Goal: Information Seeking & Learning: Understand process/instructions

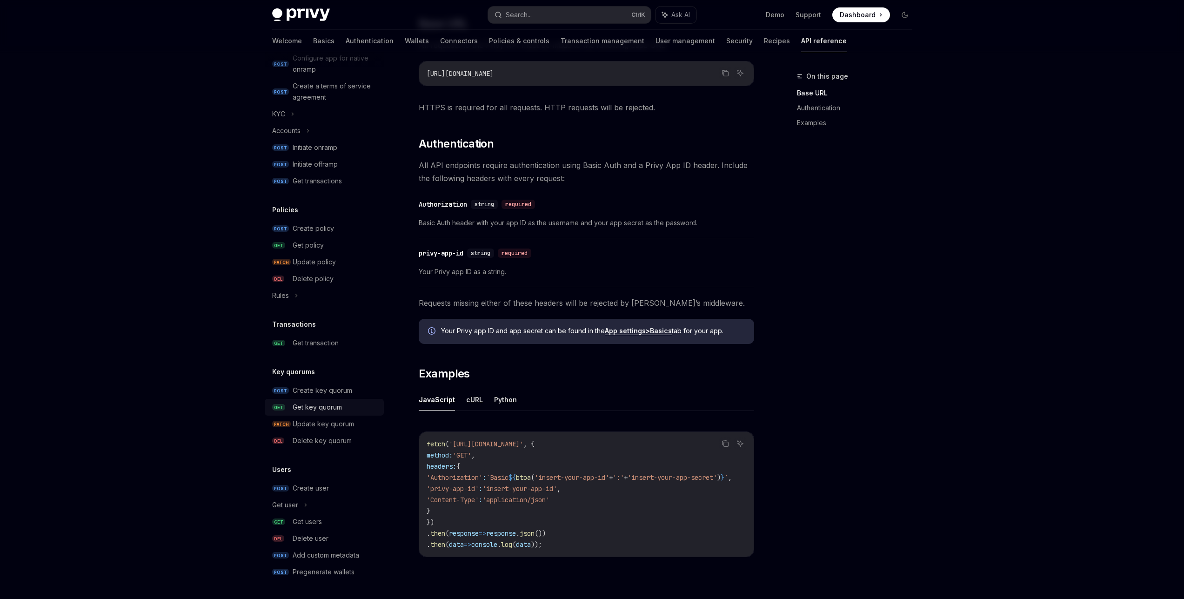
scroll to position [279, 0]
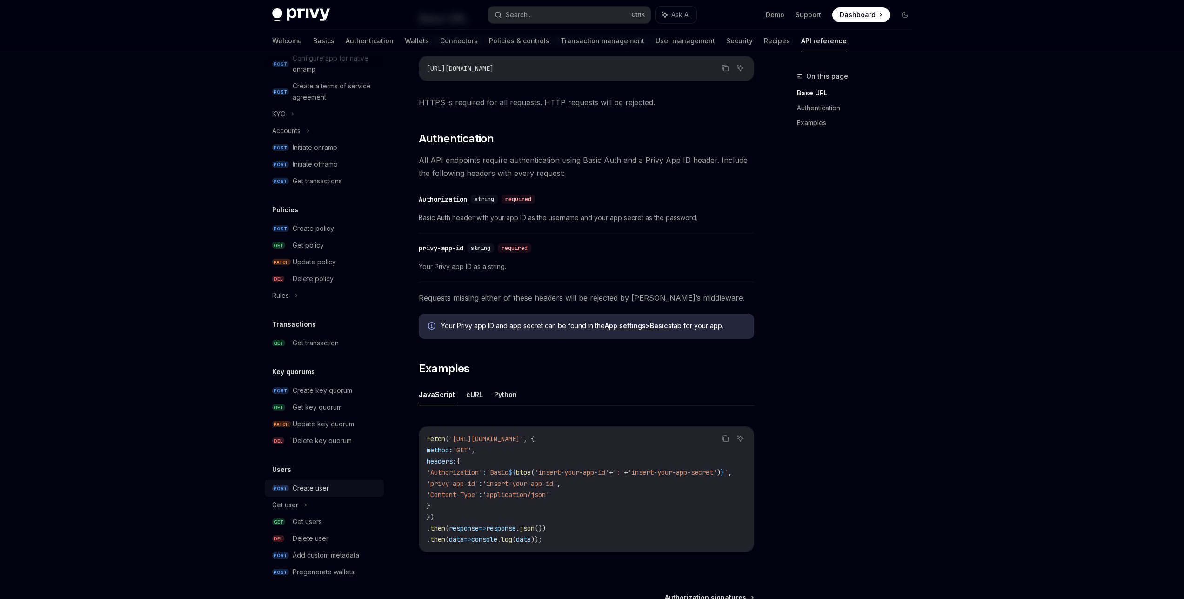
click at [303, 493] on div "Create user" at bounding box center [311, 487] width 36 height 11
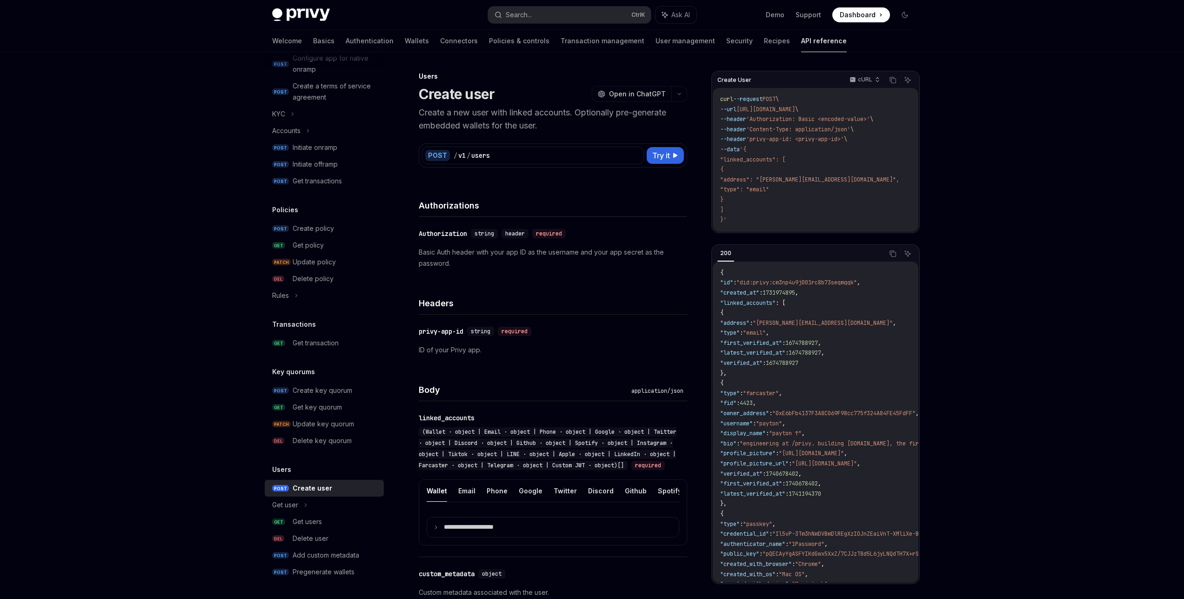
drag, startPoint x: 844, startPoint y: 109, endPoint x: 748, endPoint y: 109, distance: 96.3
click at [748, 109] on span "--url [URL][DOMAIN_NAME] \" at bounding box center [759, 109] width 78 height 7
copy span "[URL][DOMAIN_NAME]"
drag, startPoint x: 883, startPoint y: 119, endPoint x: 759, endPoint y: 118, distance: 124.2
click at [759, 118] on span "'Authorization: Basic <encoded-value>'" at bounding box center [808, 118] width 124 height 7
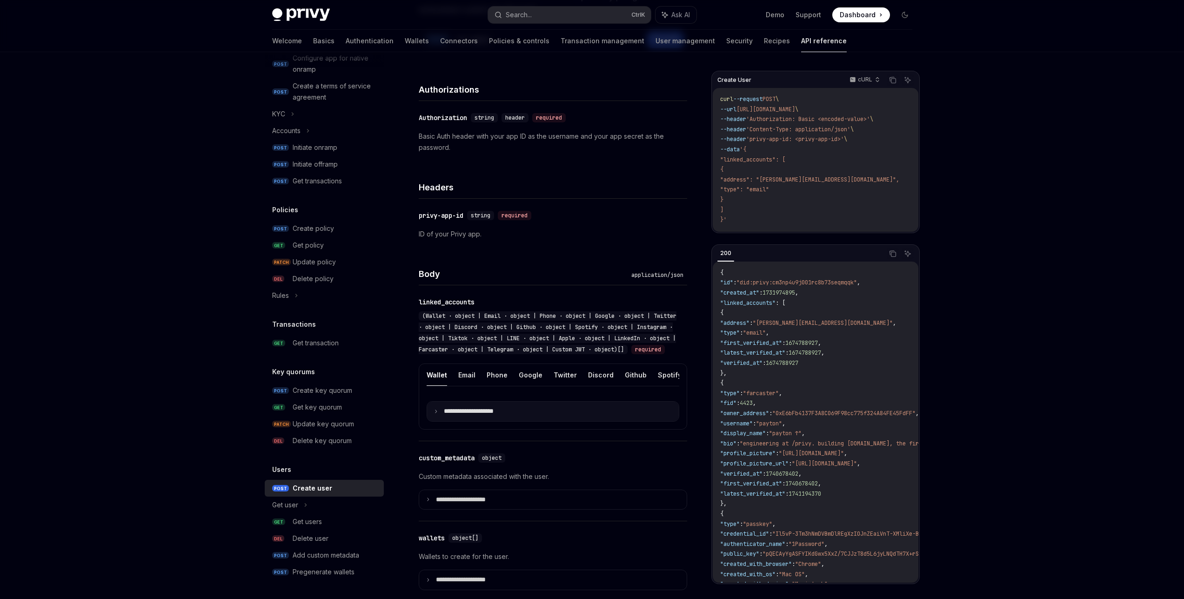
scroll to position [167, 0]
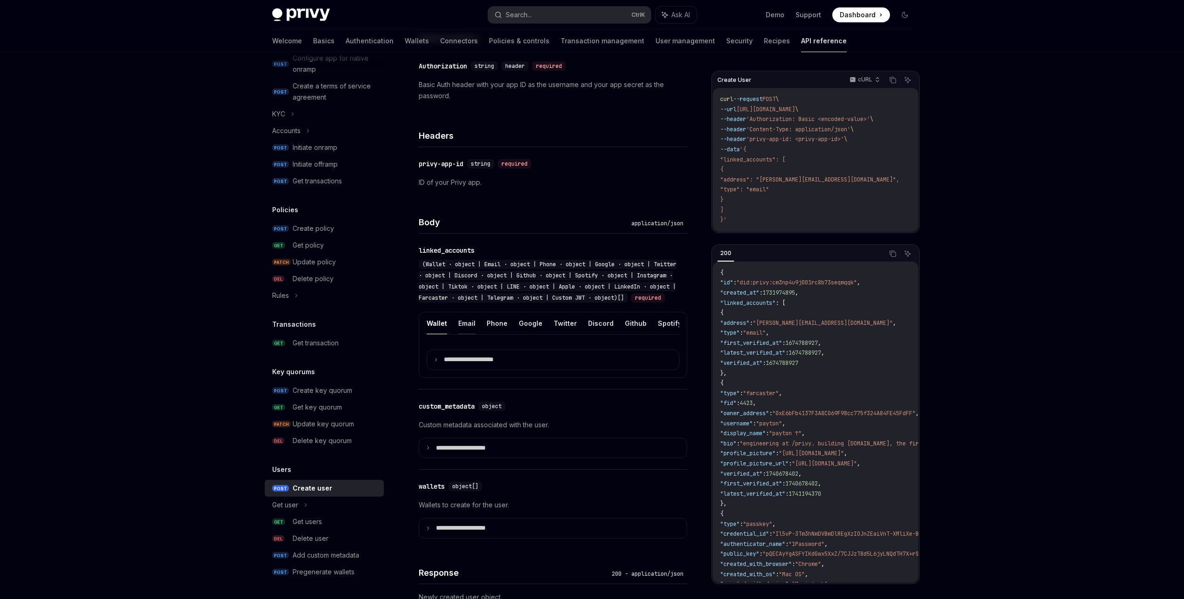
click at [468, 334] on button "Email" at bounding box center [466, 323] width 17 height 22
click at [436, 362] on icon at bounding box center [436, 359] width 5 height 5
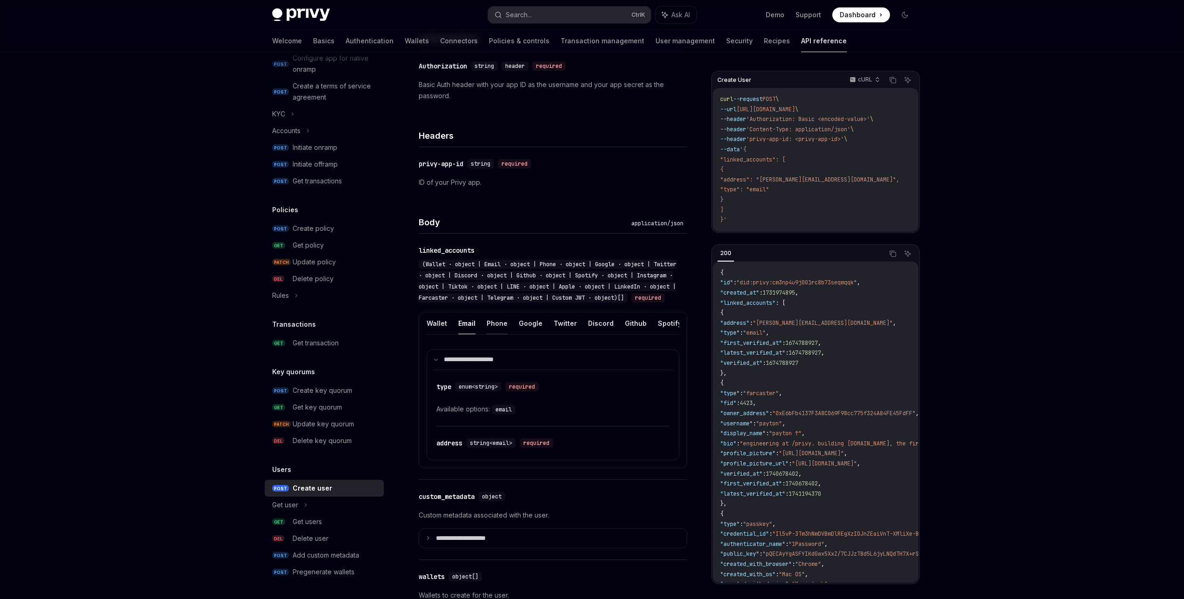
click at [487, 334] on button "Phone" at bounding box center [497, 323] width 21 height 22
click at [459, 334] on button "Email" at bounding box center [466, 323] width 17 height 22
click at [487, 334] on button "Phone" at bounding box center [497, 323] width 21 height 22
click at [534, 334] on button "Google" at bounding box center [531, 323] width 24 height 22
click at [567, 334] on button "Twitter" at bounding box center [565, 323] width 23 height 22
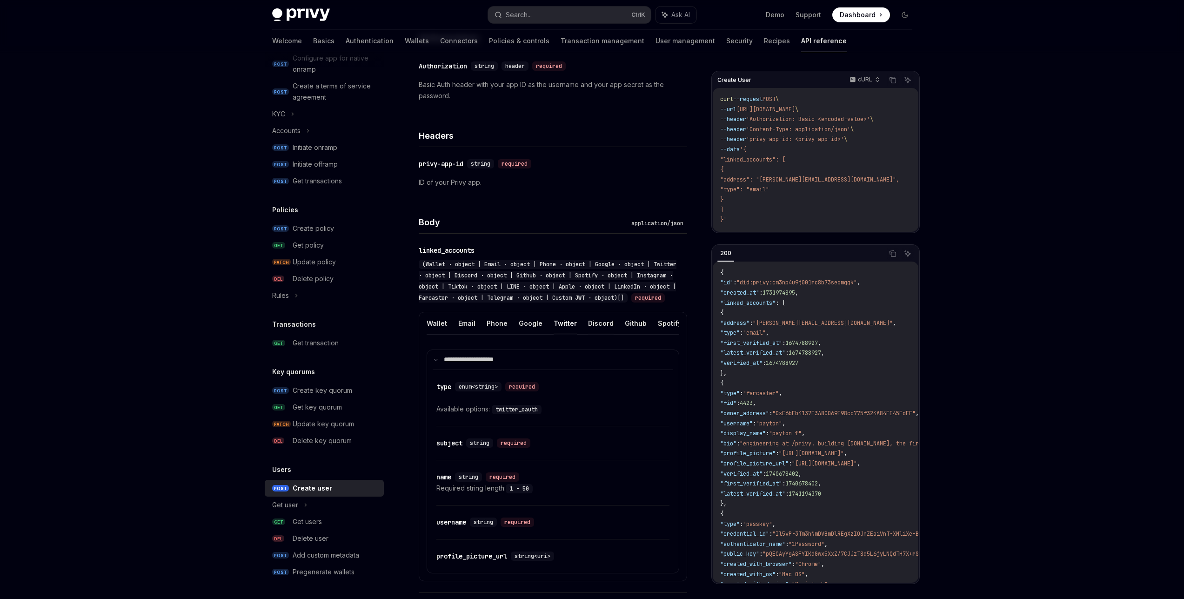
click at [607, 333] on button "Discord" at bounding box center [601, 323] width 26 height 22
click at [634, 334] on button "Github" at bounding box center [636, 323] width 22 height 22
click at [665, 334] on button "Spotify" at bounding box center [670, 323] width 24 height 22
click at [466, 334] on button "Email" at bounding box center [466, 323] width 17 height 22
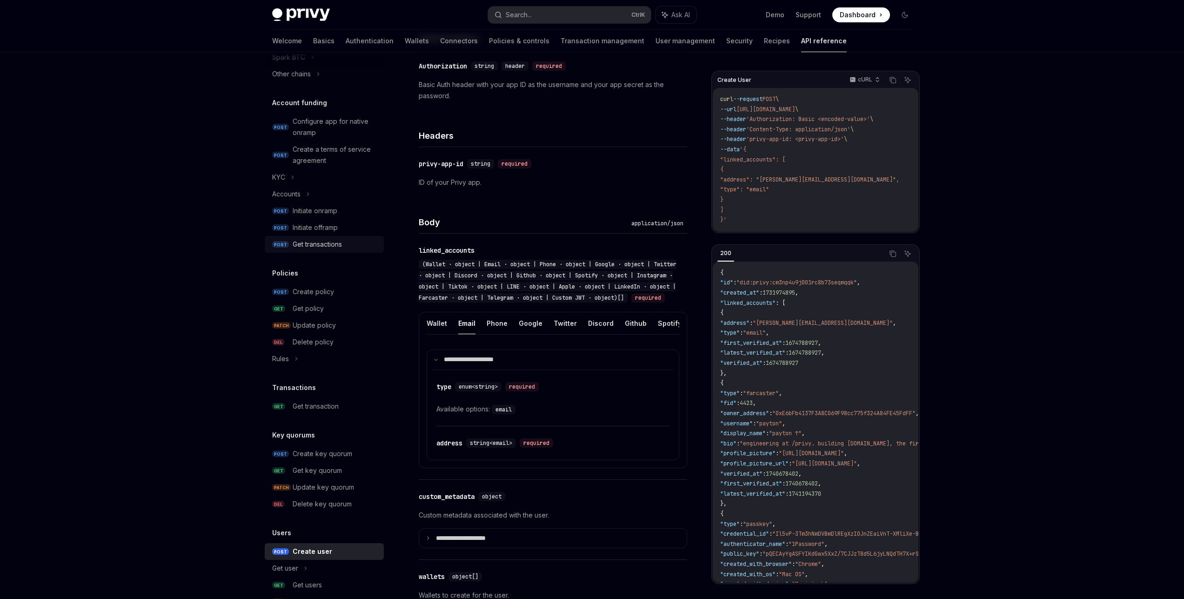
scroll to position [362, 0]
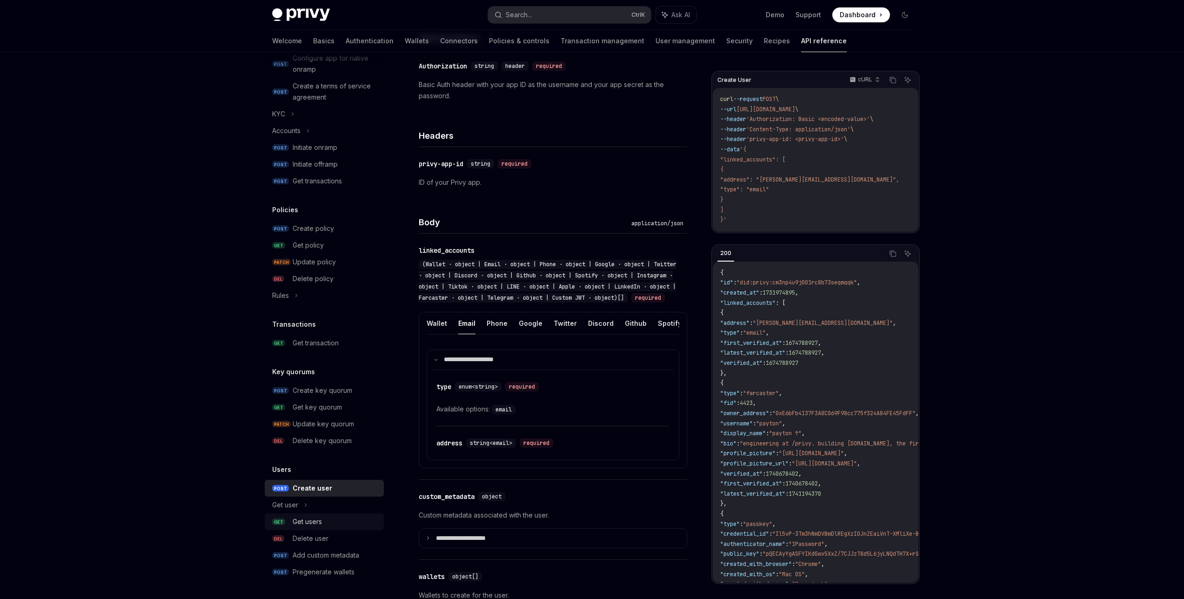
click at [309, 525] on div "Get users" at bounding box center [307, 521] width 29 height 11
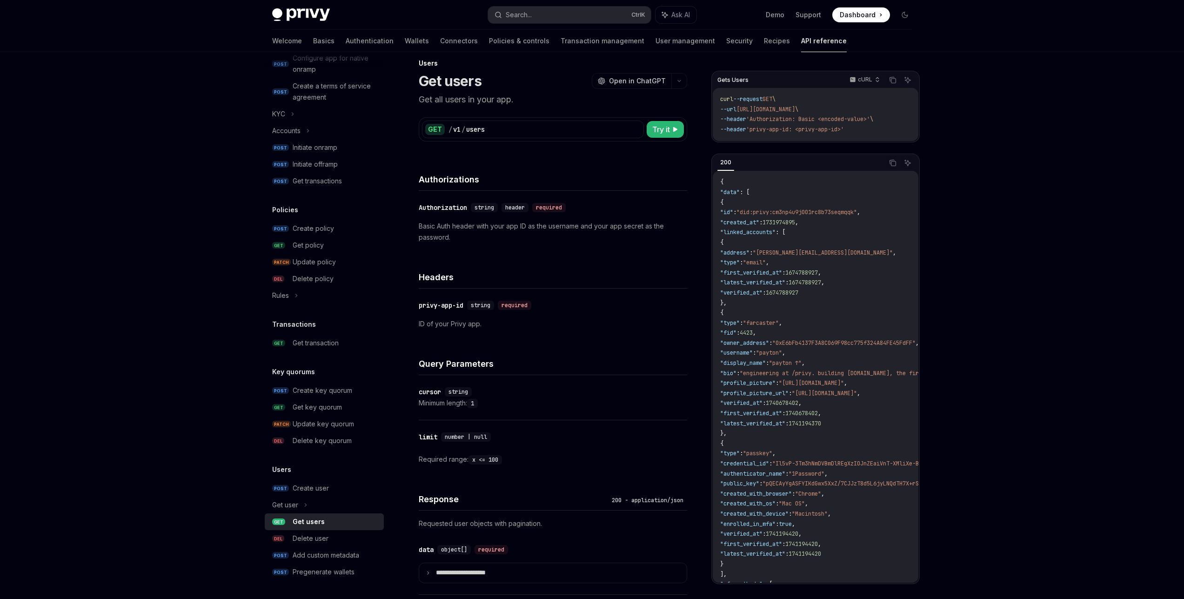
click at [765, 215] on span ""did:privy:cm3np4u9j001rc8b73seqmqqk"" at bounding box center [796, 211] width 120 height 7
drag, startPoint x: 743, startPoint y: 212, endPoint x: 890, endPoint y: 214, distance: 147.0
click at [890, 214] on code "{ "data" : [ { "id" : "did:privy:cm3np4u9j001rc8b73seqmqqk" , "created_at" : 17…" at bounding box center [950, 438] width 460 height 522
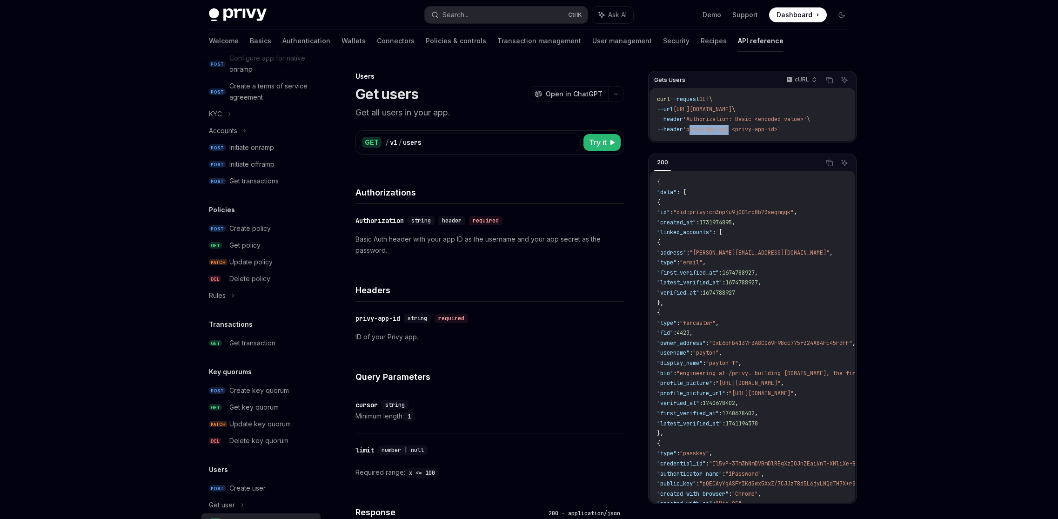
drag, startPoint x: 698, startPoint y: 131, endPoint x: 738, endPoint y: 133, distance: 39.6
click at [738, 133] on code "curl --request GET \ --url [URL][DOMAIN_NAME] \ --header 'Authorization: Basic …" at bounding box center [752, 114] width 191 height 40
copy span "privy-app-id"
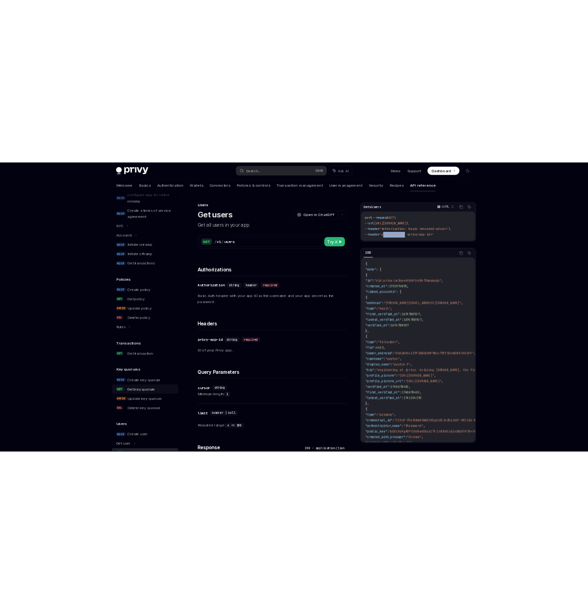
scroll to position [442, 0]
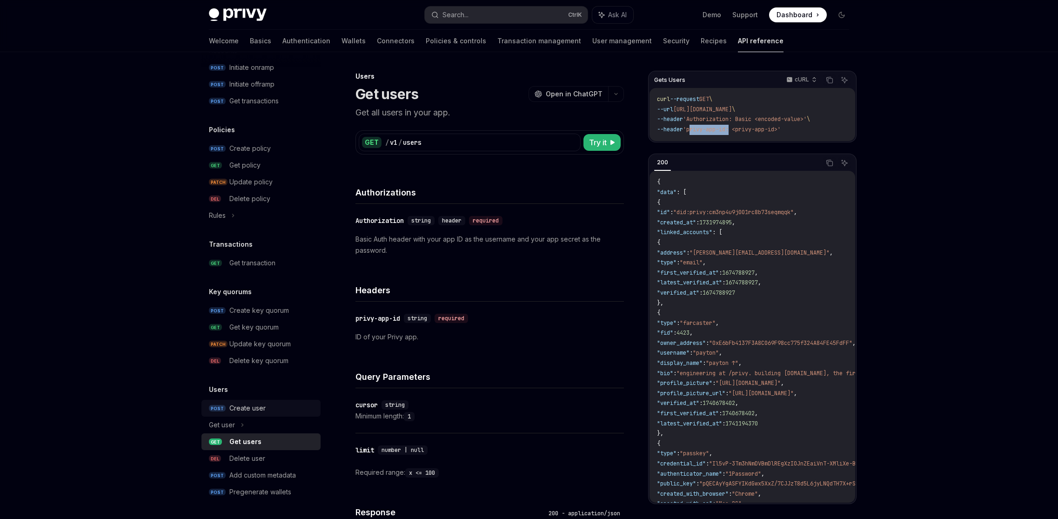
click at [251, 408] on div "Create user" at bounding box center [247, 407] width 36 height 11
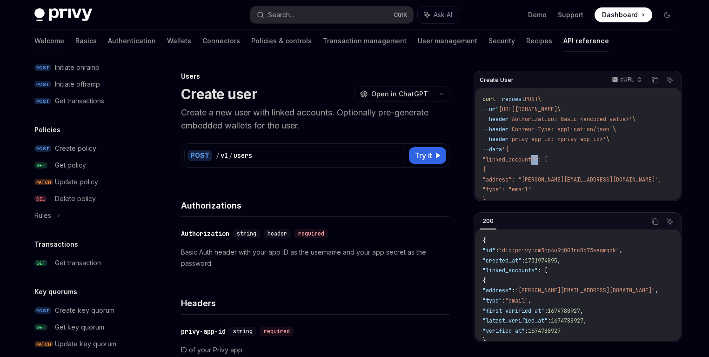
click at [539, 156] on span ""linked_accounts": [" at bounding box center [514, 159] width 65 height 7
click at [541, 156] on span ""linked_accounts": [" at bounding box center [514, 159] width 65 height 7
click at [530, 160] on span ""linked_accounts": [" at bounding box center [514, 159] width 65 height 7
copy span "linked_accounts"
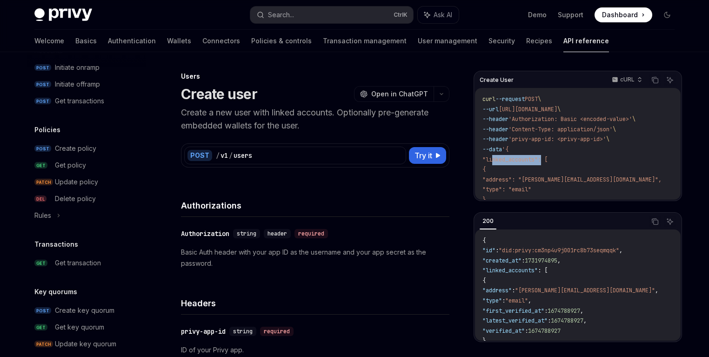
drag, startPoint x: 558, startPoint y: 188, endPoint x: 504, endPoint y: 180, distance: 54.5
click at [504, 180] on code "curl --request POST \ --url [URL][DOMAIN_NAME] \ --header 'Authorization: Basic…" at bounding box center [582, 159] width 201 height 131
copy code ""address": "[PERSON_NAME][EMAIL_ADDRESS][DOMAIN_NAME]", "type": "email""
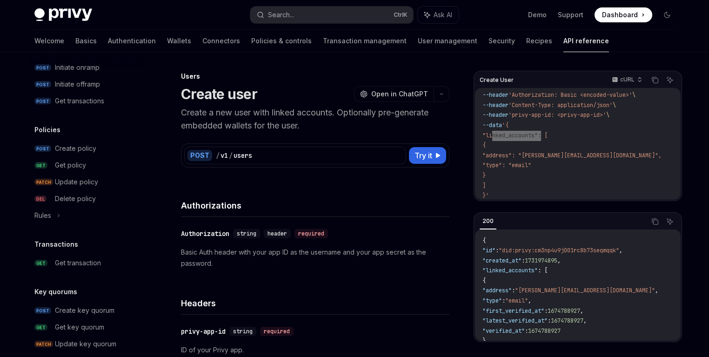
scroll to position [25, 0]
click at [493, 180] on code "curl --request POST \ --url [URL][DOMAIN_NAME] \ --header 'Authorization: Basic…" at bounding box center [582, 134] width 201 height 131
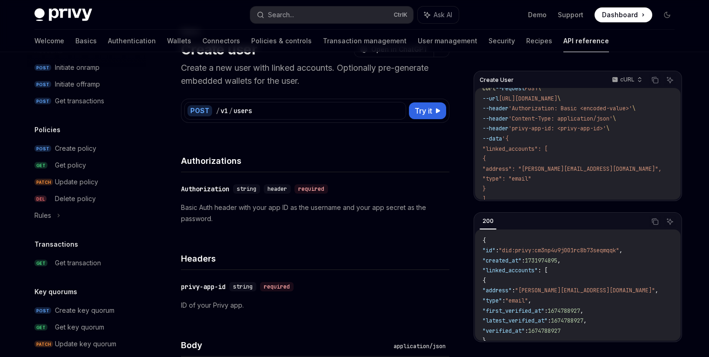
scroll to position [0, 0]
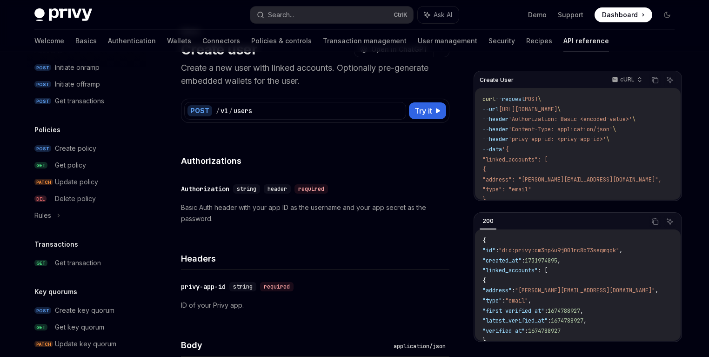
drag, startPoint x: 607, startPoint y: 108, endPoint x: 510, endPoint y: 107, distance: 96.8
click at [510, 107] on span "--url [URL][DOMAIN_NAME] \" at bounding box center [521, 109] width 78 height 7
copy span "[URL][DOMAIN_NAME]"
click at [495, 160] on span ""linked_accounts": [" at bounding box center [514, 159] width 65 height 7
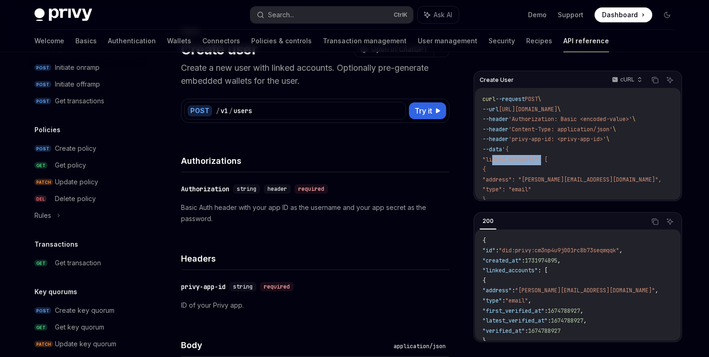
copy span "linked_accounts"
drag, startPoint x: 557, startPoint y: 186, endPoint x: 501, endPoint y: 180, distance: 56.5
click at [501, 180] on code "curl --request POST \ --url [URL][DOMAIN_NAME] \ --header 'Authorization: Basic…" at bounding box center [582, 159] width 201 height 131
copy code ""address": "[PERSON_NAME][EMAIL_ADDRESS][DOMAIN_NAME]", "type": "email""
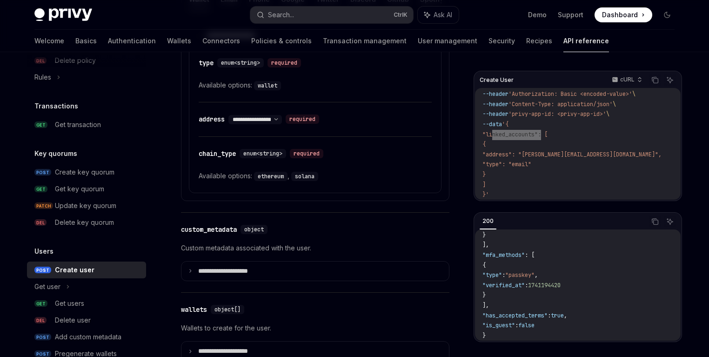
scroll to position [604, 0]
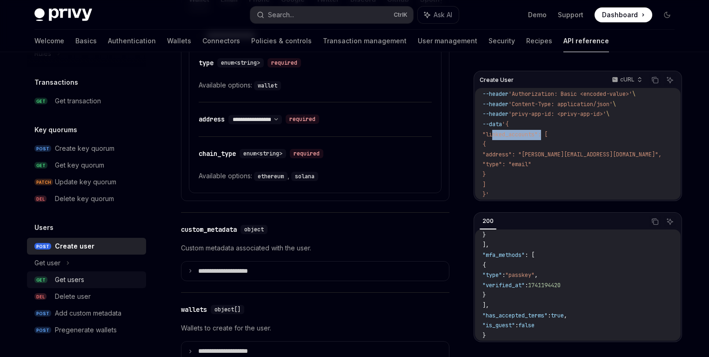
click at [64, 283] on div "Get users" at bounding box center [69, 279] width 29 height 11
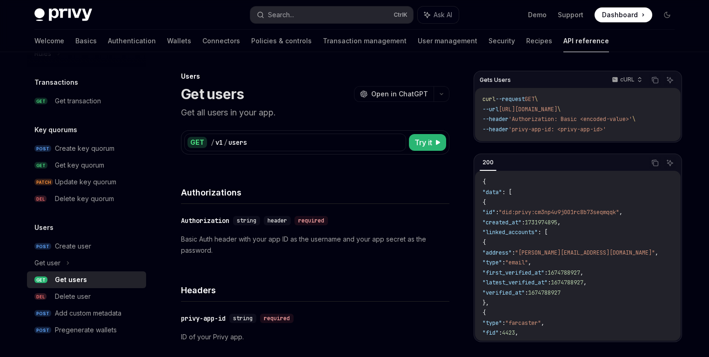
click at [272, 147] on div "GET / v1 / users" at bounding box center [295, 142] width 222 height 18
click at [270, 147] on div "GET / v1 / users" at bounding box center [295, 142] width 222 height 18
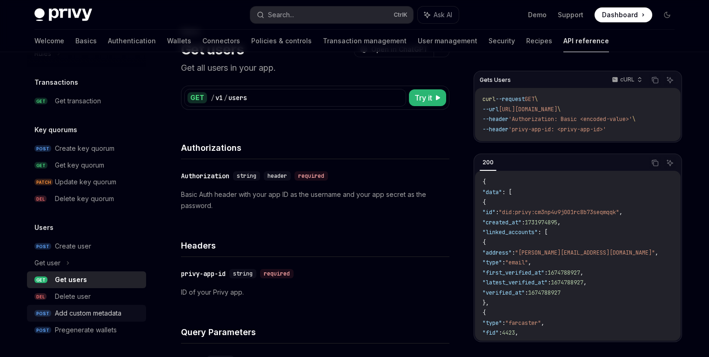
scroll to position [604, 0]
click at [123, 312] on div "Add custom metadata" at bounding box center [98, 312] width 86 height 11
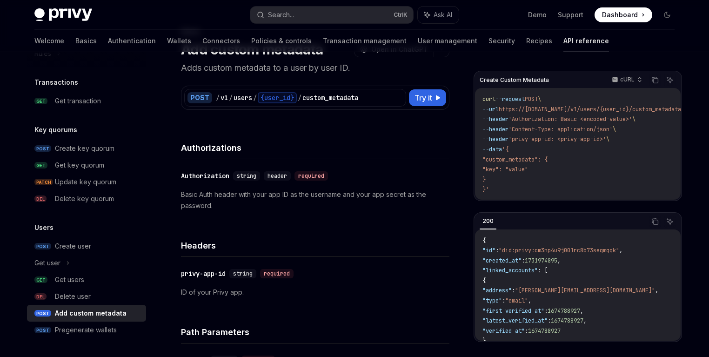
click at [121, 314] on div "Add custom metadata" at bounding box center [91, 312] width 72 height 11
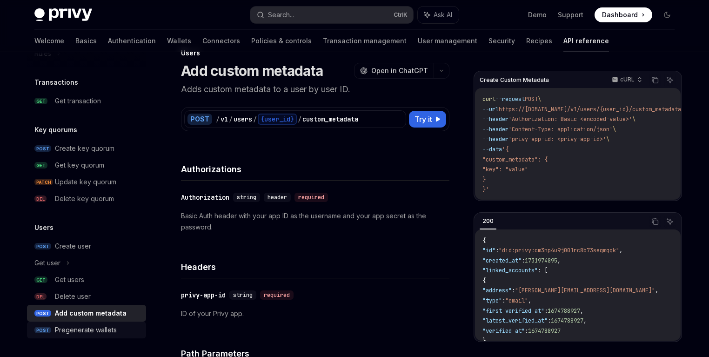
scroll to position [45, 0]
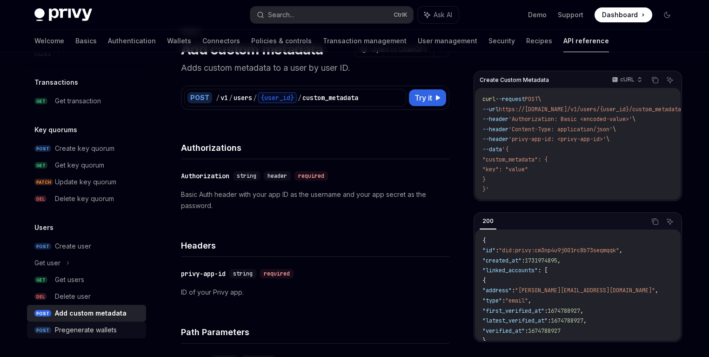
click at [91, 325] on div "Pregenerate wallets" at bounding box center [86, 329] width 62 height 11
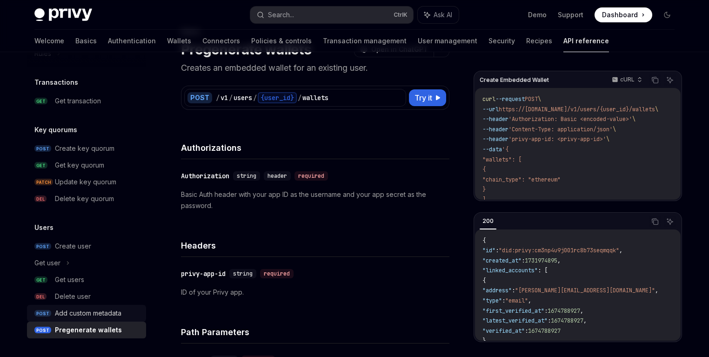
click at [115, 305] on link "POST Add custom metadata" at bounding box center [86, 313] width 119 height 17
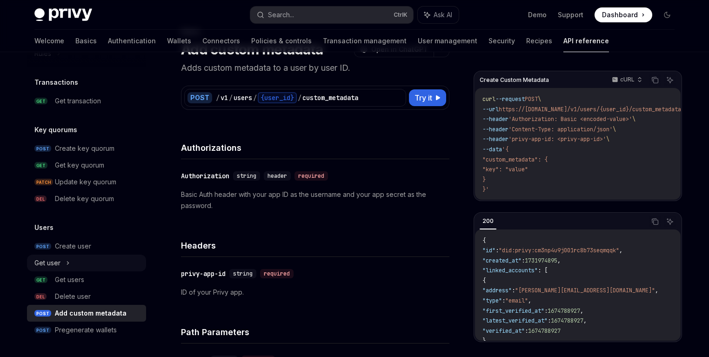
click at [71, 266] on div "Get user" at bounding box center [86, 262] width 119 height 17
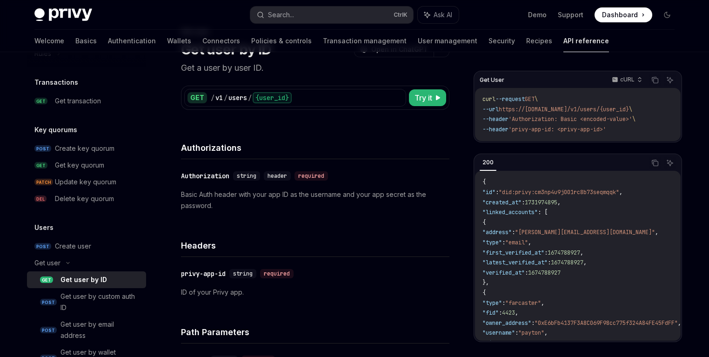
click at [107, 284] on div "Get user by ID" at bounding box center [100, 279] width 80 height 11
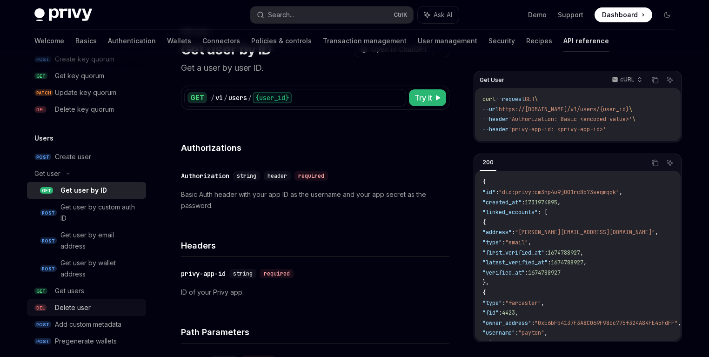
scroll to position [705, 0]
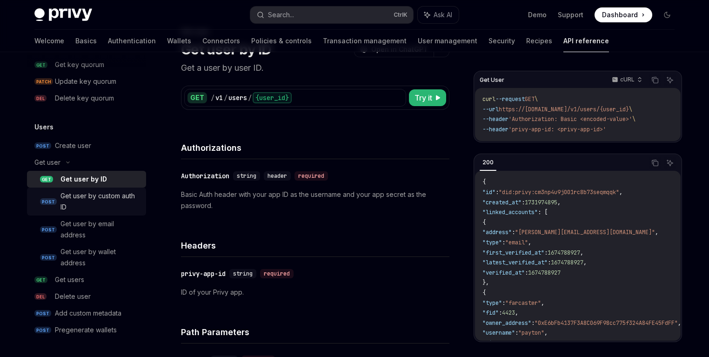
click at [100, 198] on div "Get user by custom auth ID" at bounding box center [100, 201] width 80 height 22
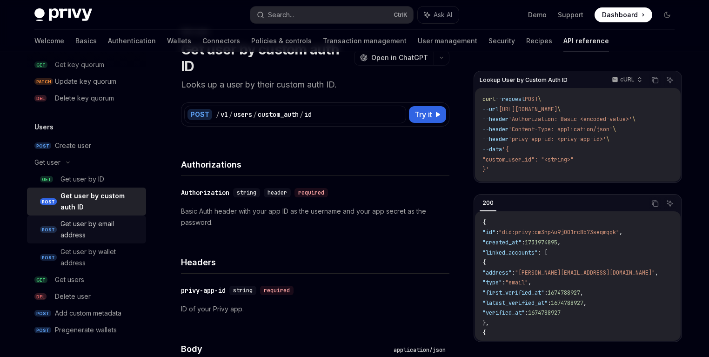
click at [74, 227] on div "Get user by email address" at bounding box center [100, 229] width 80 height 22
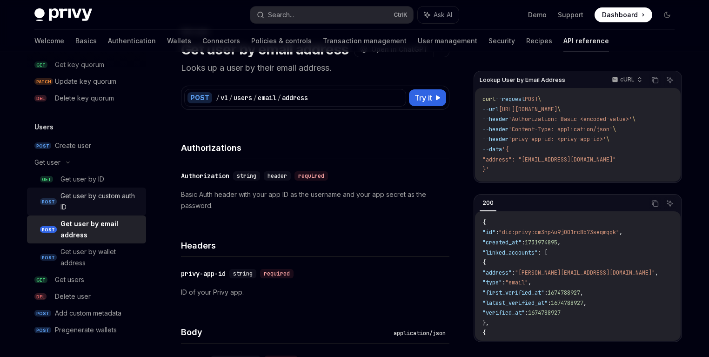
click at [73, 207] on div "Get user by custom auth ID" at bounding box center [100, 201] width 80 height 22
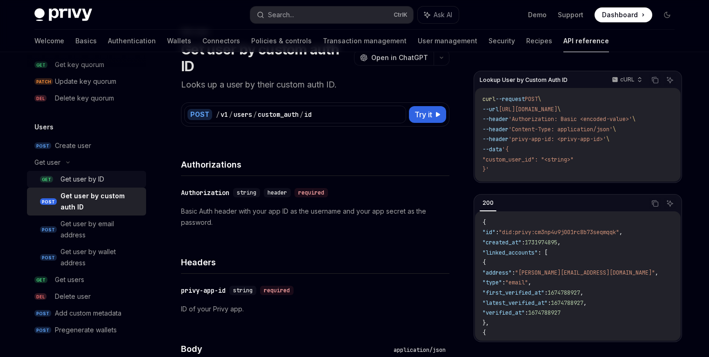
click at [92, 186] on link "GET Get user by ID" at bounding box center [86, 179] width 119 height 17
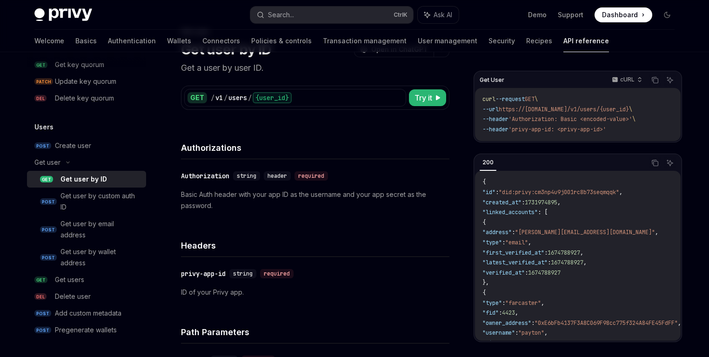
click at [100, 181] on div "Get user by ID" at bounding box center [83, 178] width 47 height 11
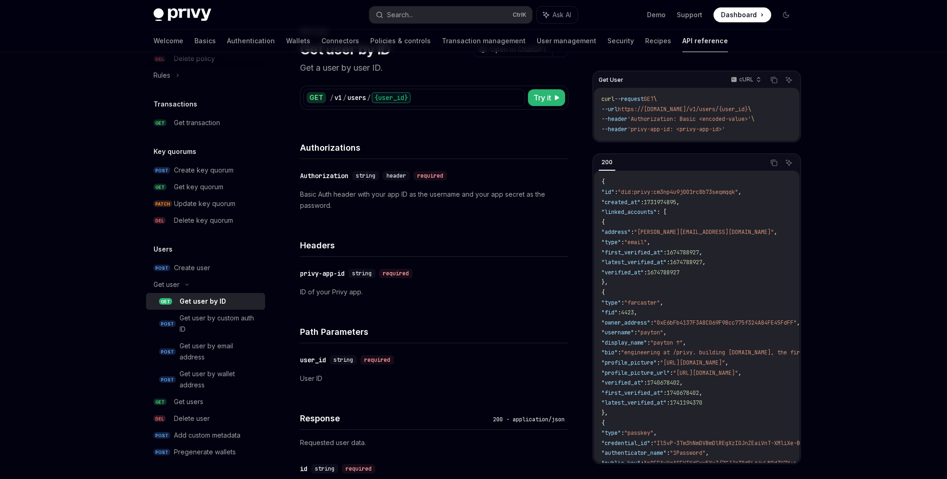
scroll to position [582, 0]
click at [184, 283] on icon at bounding box center [186, 285] width 11 height 4
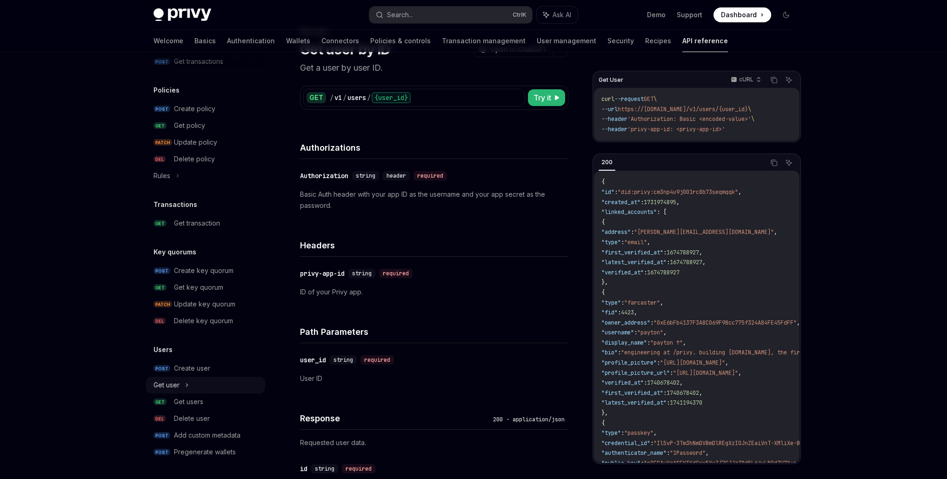
scroll to position [482, 0]
click at [184, 385] on div "Get user" at bounding box center [205, 385] width 119 height 17
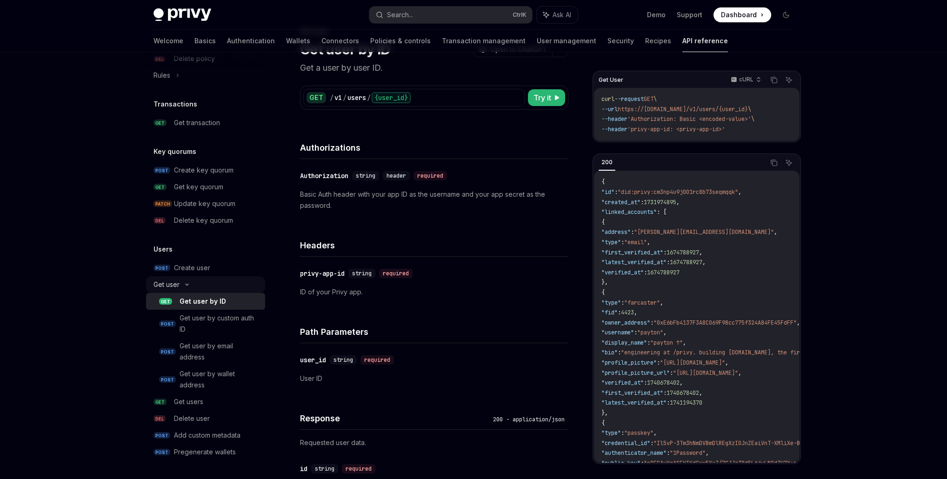
click at [186, 287] on div "Get user" at bounding box center [205, 284] width 119 height 17
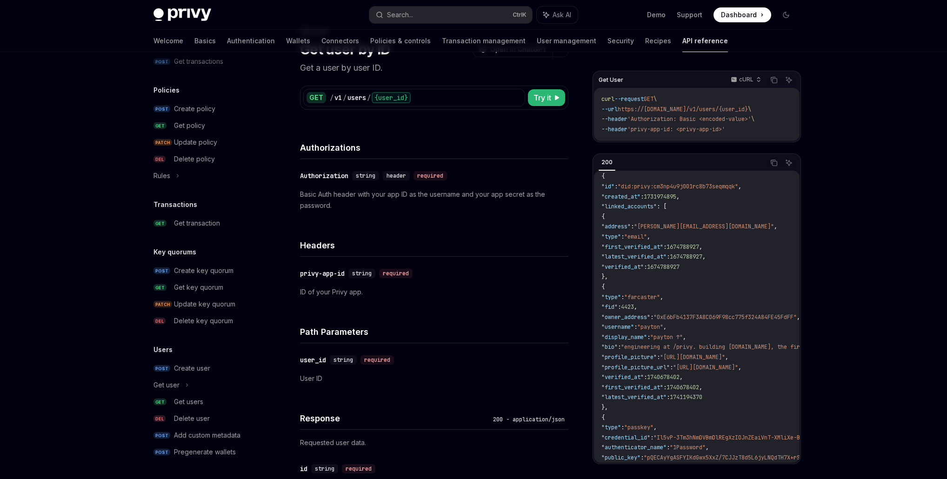
scroll to position [0, 0]
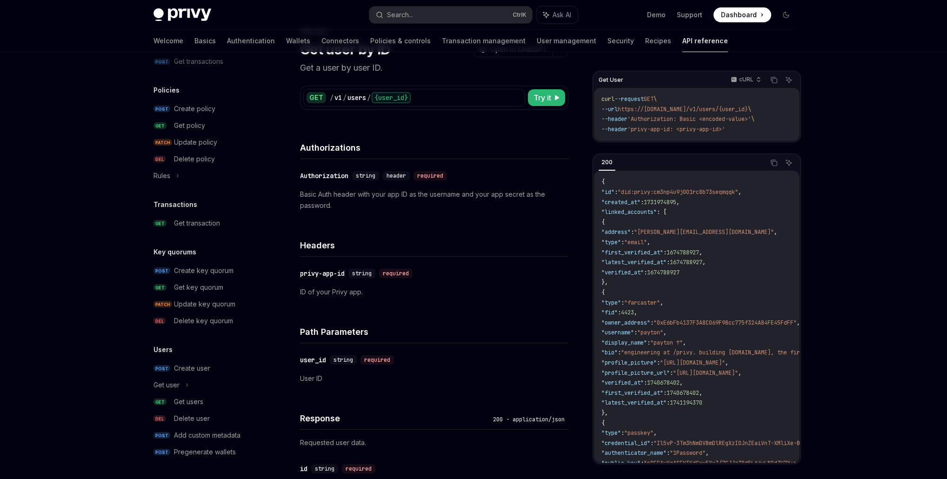
drag, startPoint x: 615, startPoint y: 363, endPoint x: 619, endPoint y: 215, distance: 148.0
click at [619, 215] on code "{ "id" : "did:privy:cm3np4u9j001rc8b73seqmqqk" , "created_at" : 1731974895 , "l…" at bounding box center [831, 413] width 460 height 472
click at [649, 223] on code "{ "id" : "did:privy:cm3np4u9j001rc8b73seqmqqk" , "created_at" : 1731974895 , "l…" at bounding box center [831, 413] width 460 height 472
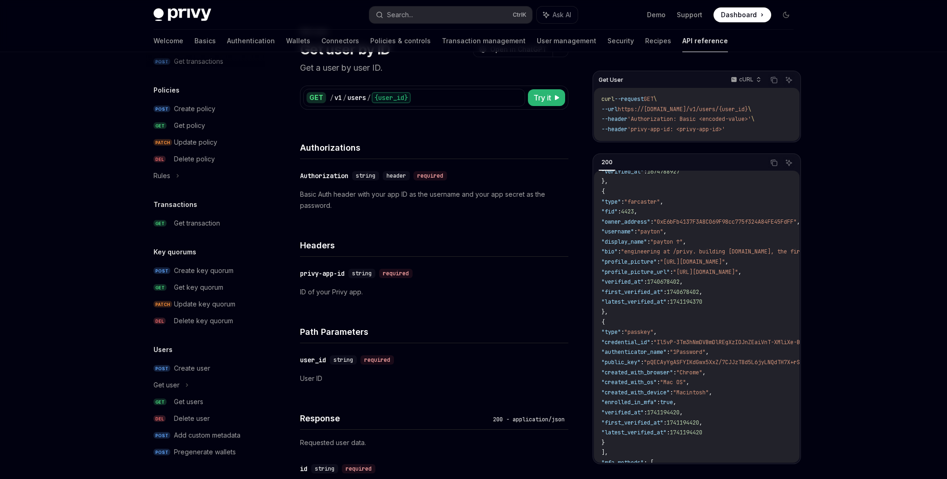
scroll to position [134, 0]
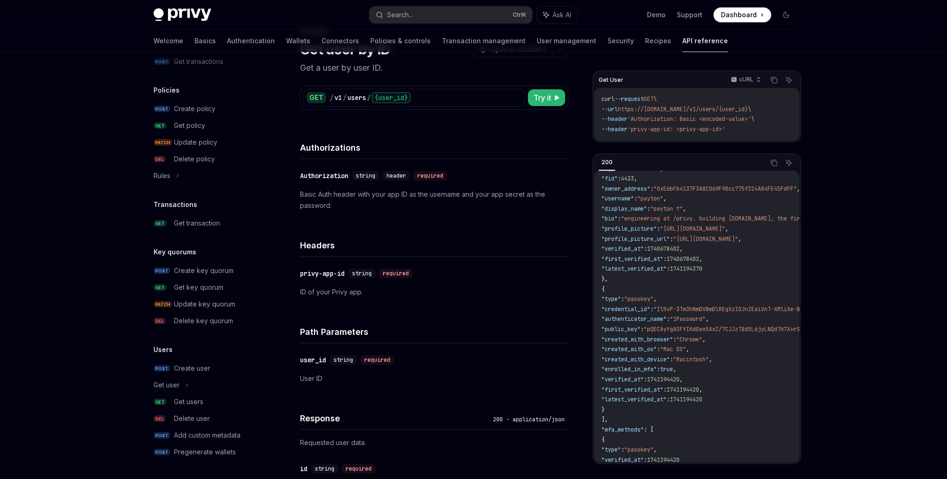
drag, startPoint x: 614, startPoint y: 223, endPoint x: 625, endPoint y: 407, distance: 185.0
click at [625, 407] on code "{ "id" : "did:privy:cm3np4u9j001rc8b73seqmqqk" , "created_at" : 1731974895 , "l…" at bounding box center [831, 279] width 460 height 472
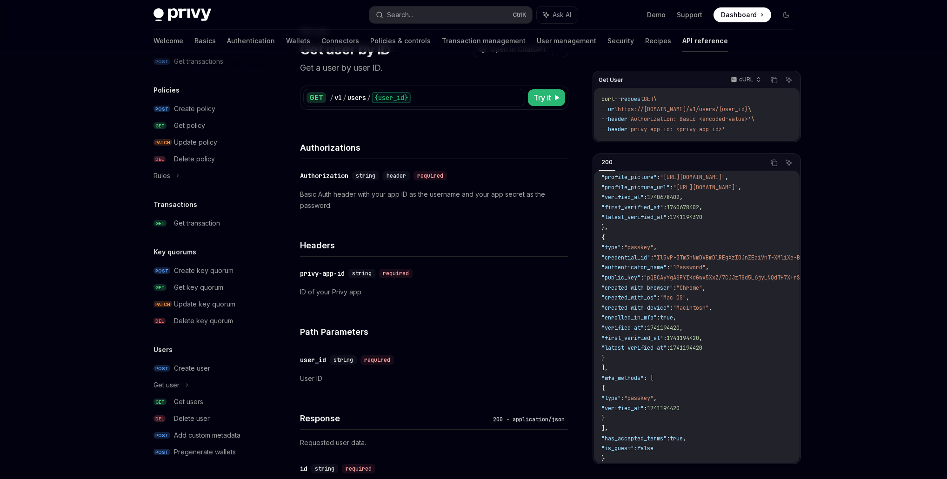
scroll to position [190, 0]
click at [641, 363] on code "{ "id" : "did:privy:cm3np4u9j001rc8b73seqmqqk" , "created_at" : 1731974895 , "l…" at bounding box center [831, 227] width 460 height 472
drag, startPoint x: 623, startPoint y: 413, endPoint x: 614, endPoint y: 388, distance: 26.3
click at [614, 388] on code "{ "id" : "did:privy:cm3np4u9j001rc8b73seqmqqk" , "created_at" : 1731974895 , "l…" at bounding box center [831, 227] width 460 height 472
click at [685, 296] on span ""Mac OS"" at bounding box center [673, 296] width 26 height 7
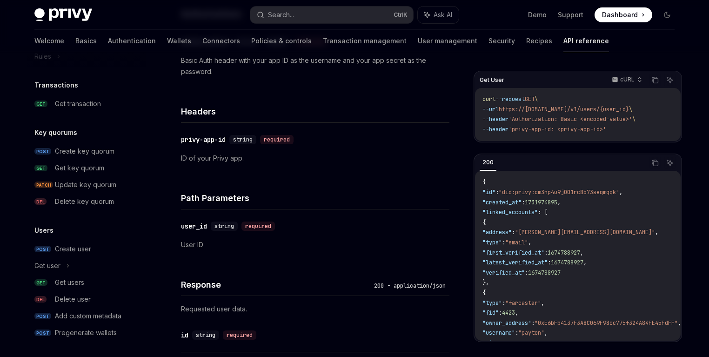
scroll to position [604, 0]
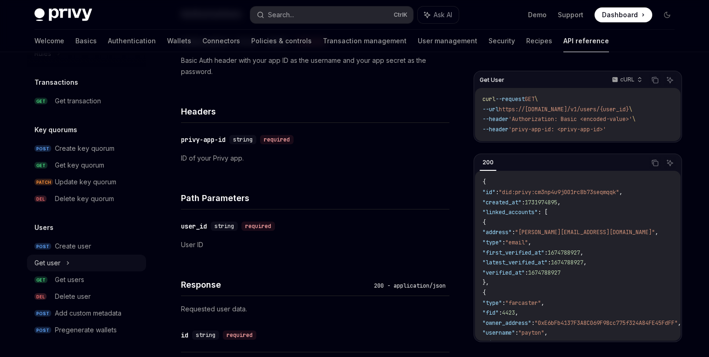
click at [71, 264] on div "Get user" at bounding box center [86, 262] width 119 height 17
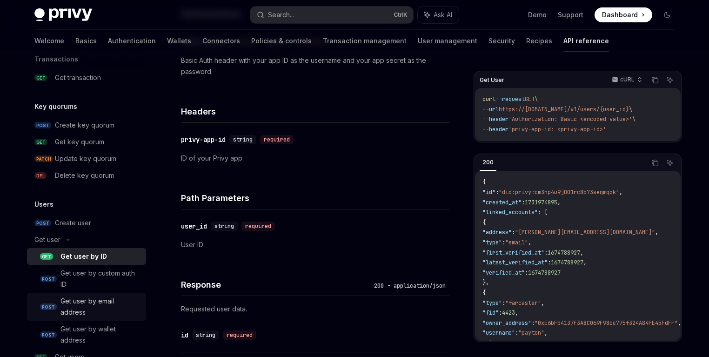
scroll to position [649, 0]
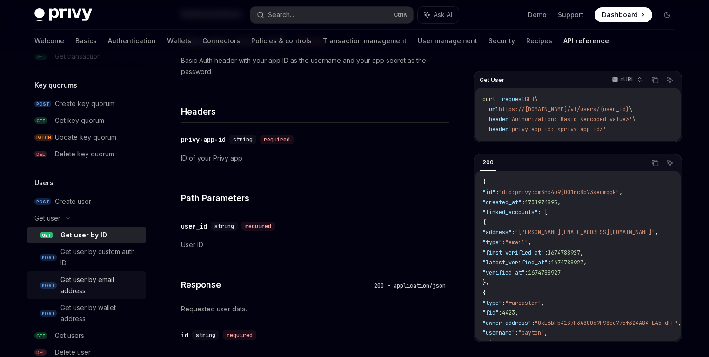
click at [97, 287] on div "Get user by email address" at bounding box center [100, 285] width 80 height 22
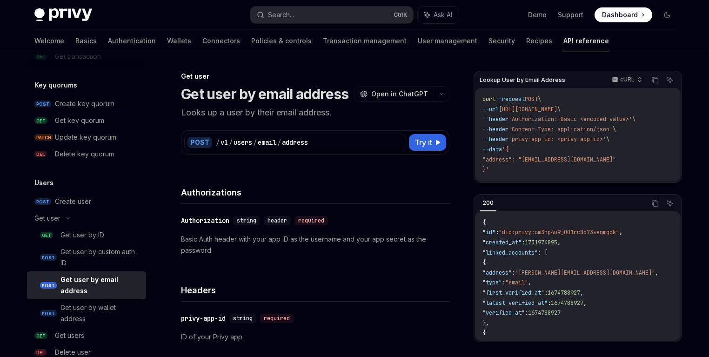
drag, startPoint x: 655, startPoint y: 109, endPoint x: 609, endPoint y: 109, distance: 46.5
click at [560, 109] on span "--url [URL][DOMAIN_NAME] \" at bounding box center [521, 109] width 78 height 7
copy span "email/address"
click at [112, 234] on div "Get user by ID" at bounding box center [100, 234] width 80 height 11
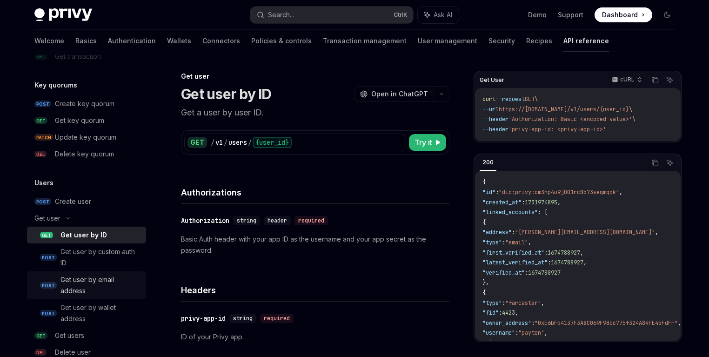
click at [93, 290] on div "Get user by email address" at bounding box center [100, 285] width 80 height 22
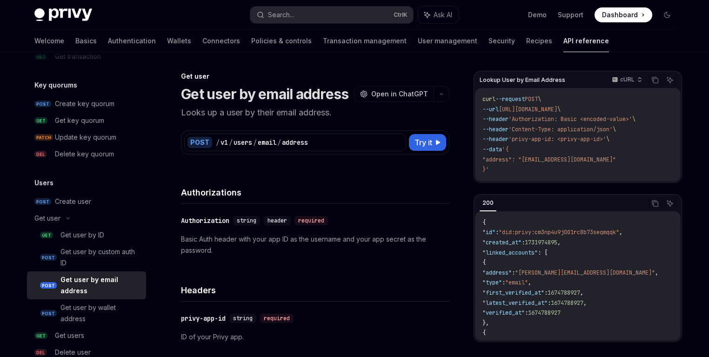
click at [505, 158] on span ""address": "[EMAIL_ADDRESS][DOMAIN_NAME]"" at bounding box center [548, 159] width 133 height 7
copy span "address"
type textarea "*"
